Goal: Check status

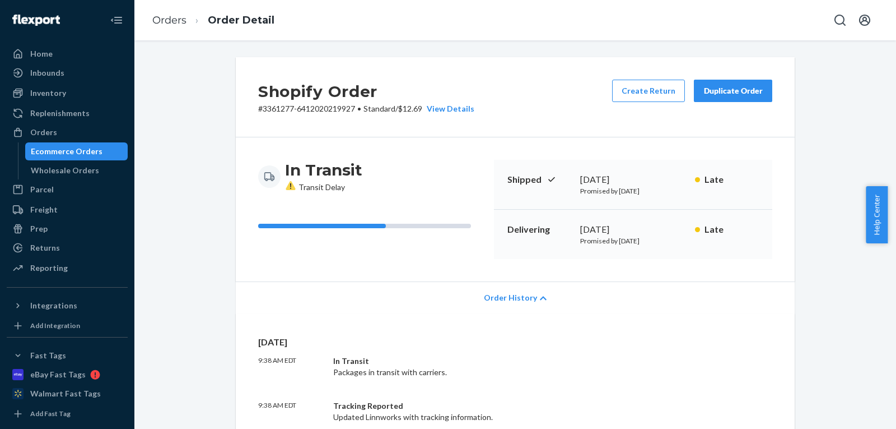
click at [77, 159] on div "Ecommerce Orders" at bounding box center [76, 151] width 101 height 16
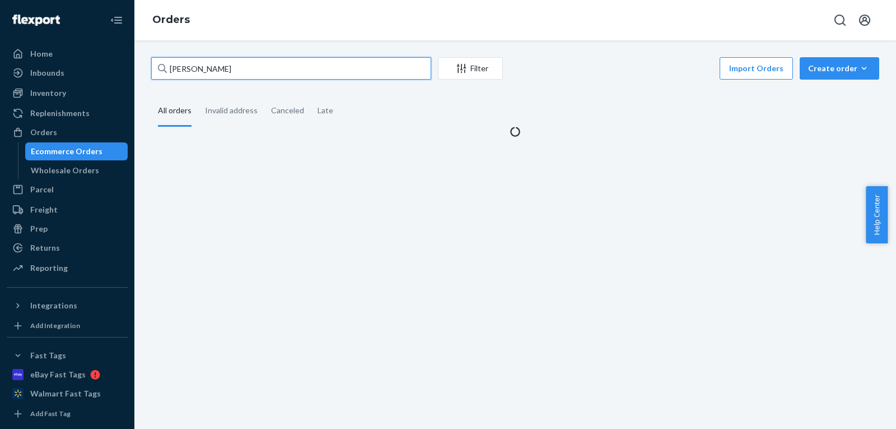
drag, startPoint x: 263, startPoint y: 72, endPoint x: 0, endPoint y: 0, distance: 272.9
click at [0, 2] on div "Home Inbounds Shipping Plans Problems Inventory Products Replenishments Orders …" at bounding box center [448, 214] width 896 height 429
paste input "[PERSON_NAME] [PERSON_NAME]"
type input "[PERSON_NAME]"
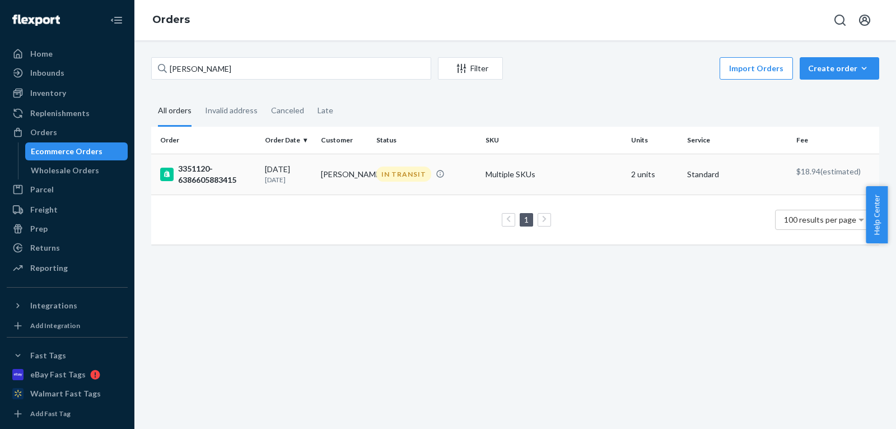
click at [331, 184] on td "[PERSON_NAME]" at bounding box center [345, 174] width 56 height 41
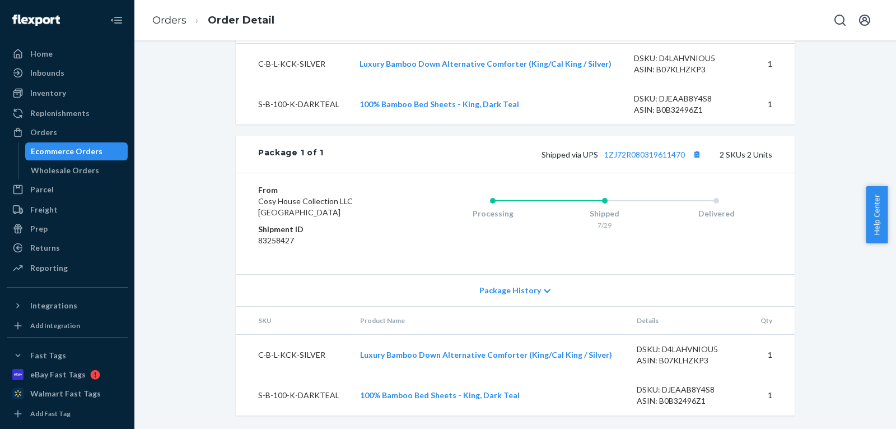
scroll to position [485, 0]
click at [657, 152] on link "1ZJ72R080319611470" at bounding box center [644, 155] width 81 height 10
drag, startPoint x: 600, startPoint y: 354, endPoint x: 357, endPoint y: 351, distance: 242.6
click at [357, 351] on td "Luxury Bamboo Down Alternative Comforter (King/Cal King / Silver)" at bounding box center [489, 354] width 277 height 41
copy link "Luxury Bamboo Down Alternative Comforter (King/Cal King / Silver)"
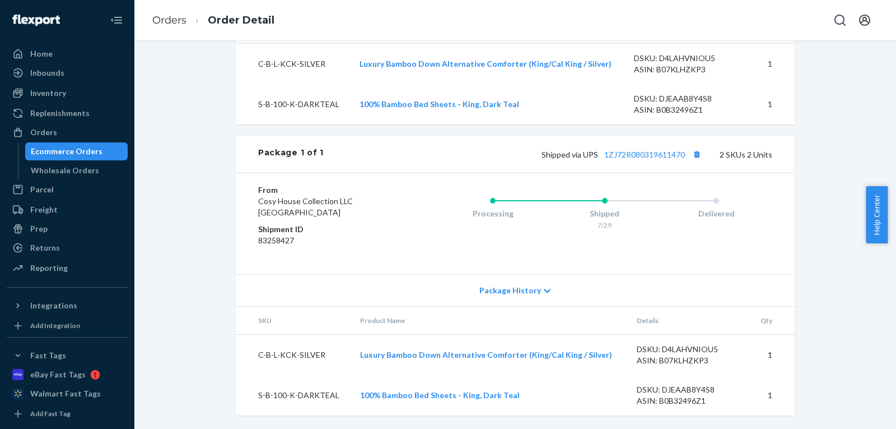
drag, startPoint x: 548, startPoint y: 401, endPoint x: 518, endPoint y: 399, distance: 30.3
click at [548, 401] on td "100% Bamboo Bed Sheets - King, Dark Teal" at bounding box center [489, 395] width 277 height 40
drag, startPoint x: 521, startPoint y: 394, endPoint x: 359, endPoint y: 393, distance: 162.5
click at [359, 393] on td "100% Bamboo Bed Sheets - King, Dark Teal" at bounding box center [489, 395] width 277 height 40
copy link "100% Bamboo Bed Sheets - King, Dark Teal"
